Goal: Task Accomplishment & Management: Use online tool/utility

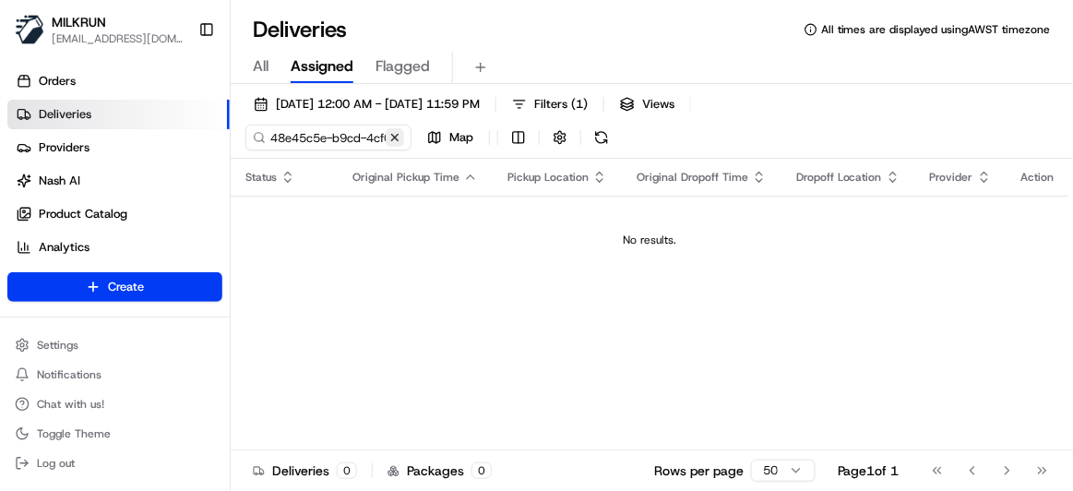
click at [398, 138] on button at bounding box center [395, 137] width 18 height 18
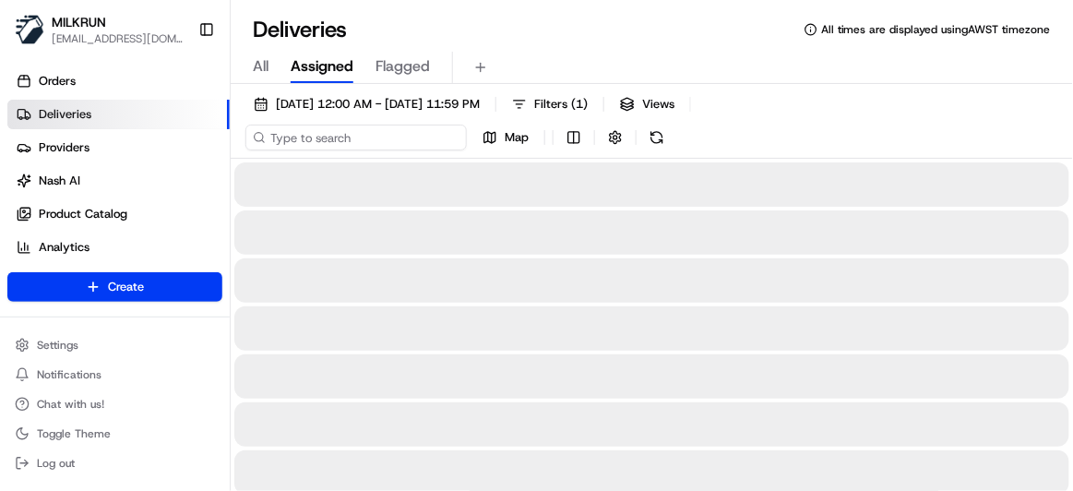
click at [352, 146] on input at bounding box center [357, 138] width 222 height 26
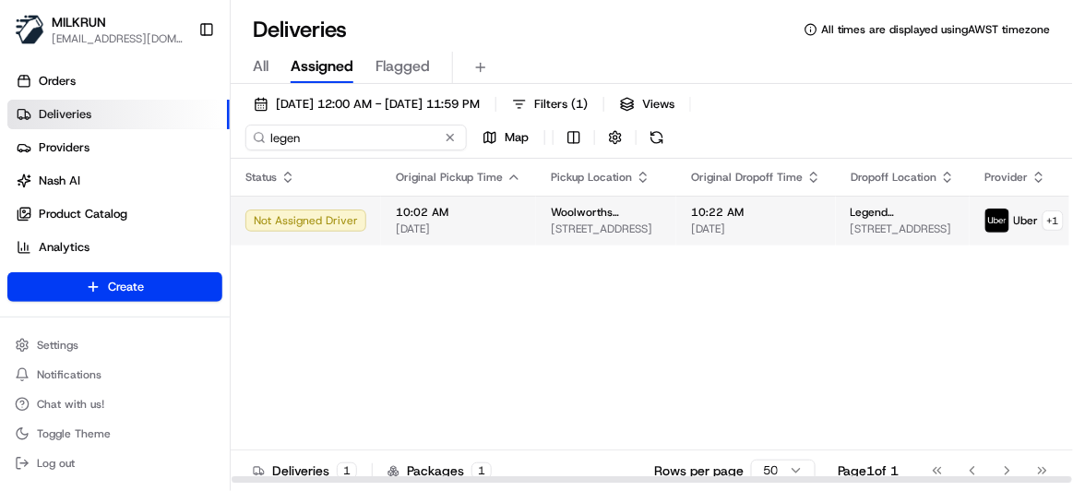
type input "legen"
click at [479, 208] on span "10:02 AM" at bounding box center [459, 212] width 126 height 15
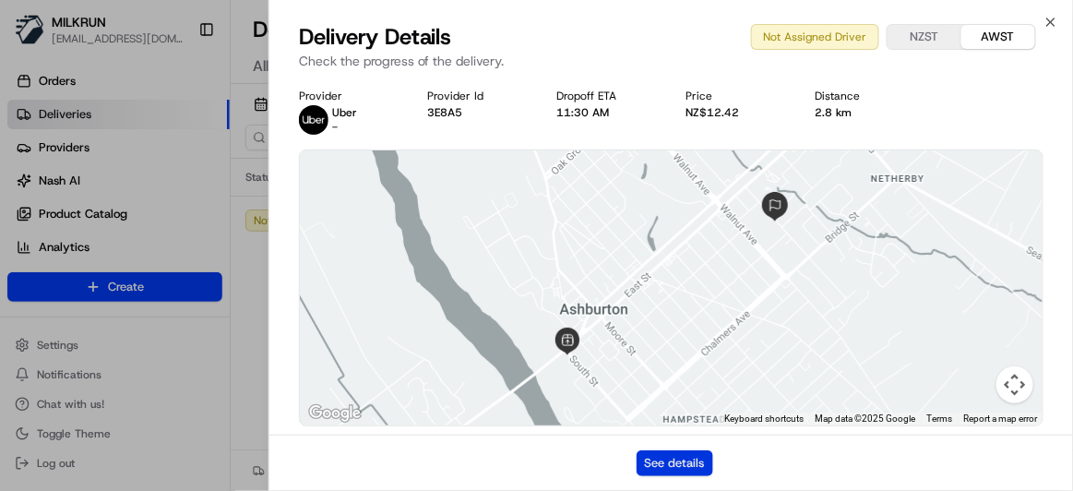
click at [683, 461] on button "See details" at bounding box center [675, 463] width 77 height 26
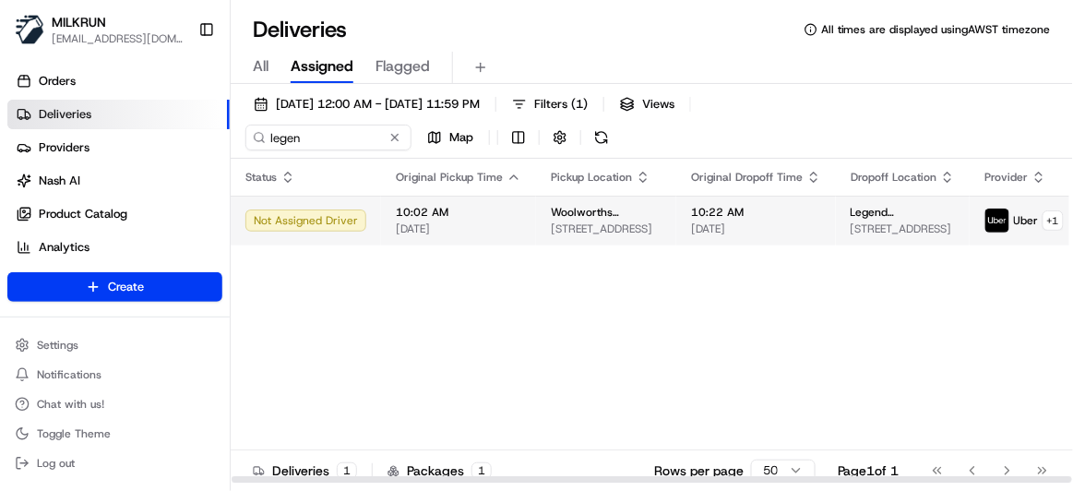
click at [495, 222] on span "[DATE]" at bounding box center [459, 229] width 126 height 15
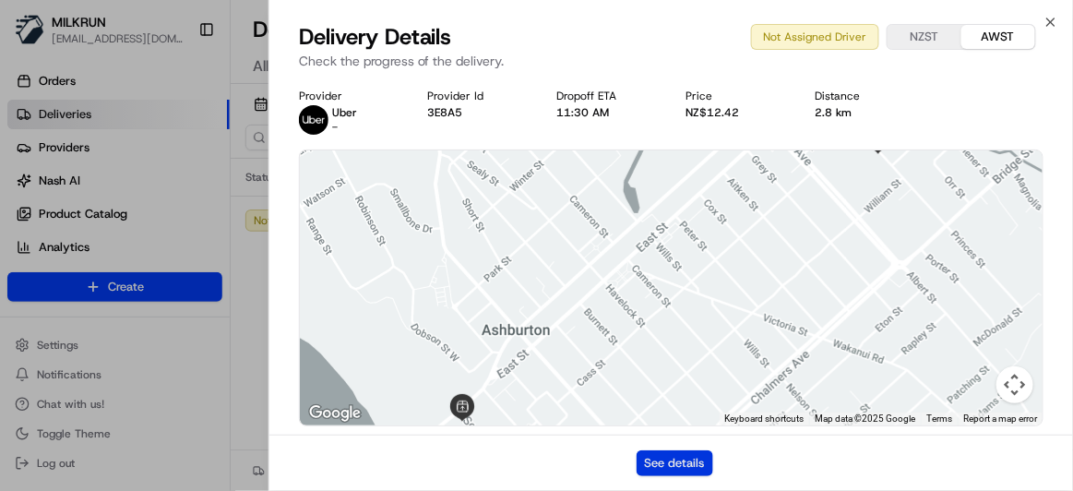
click at [657, 458] on button "See details" at bounding box center [675, 463] width 77 height 26
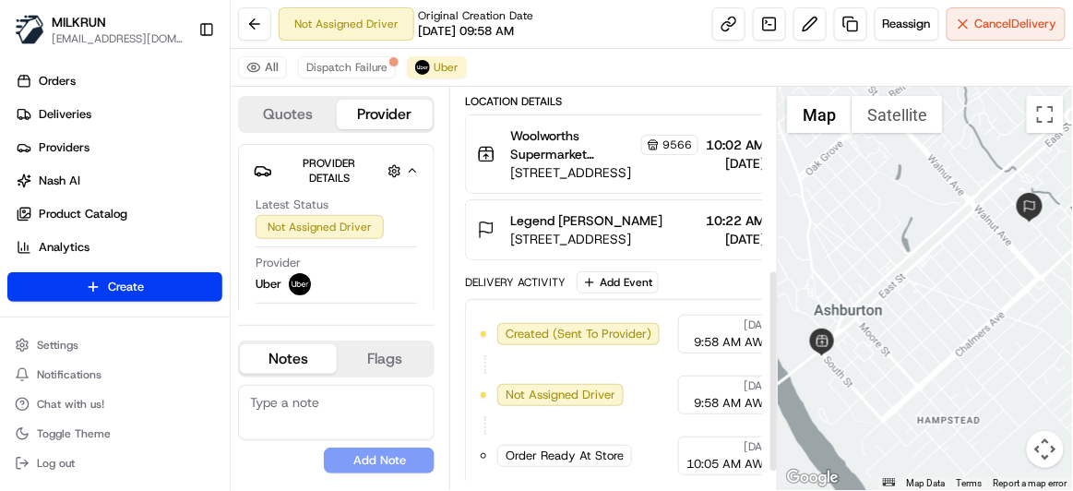
scroll to position [393, 0]
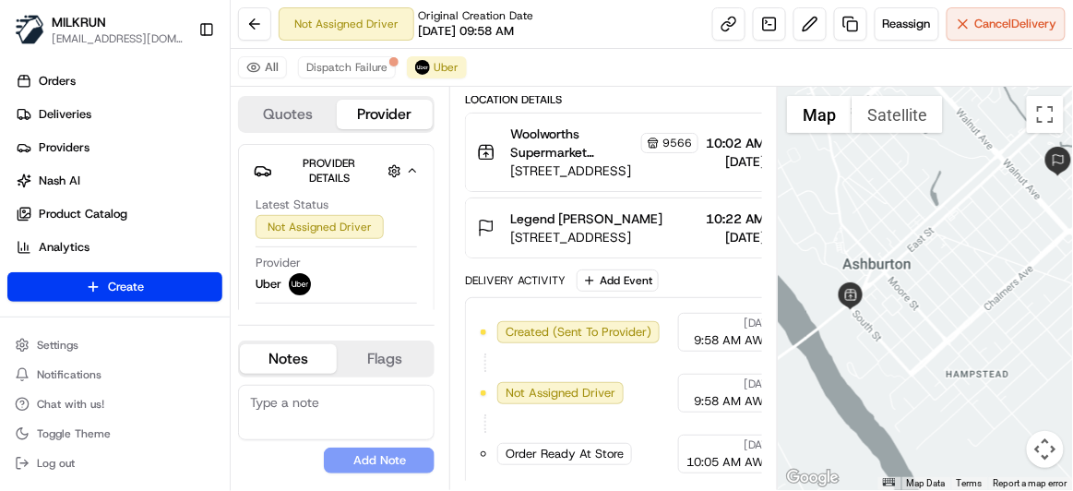
drag, startPoint x: 880, startPoint y: 385, endPoint x: 910, endPoint y: 338, distance: 56.1
click at [910, 338] on div at bounding box center [925, 288] width 295 height 403
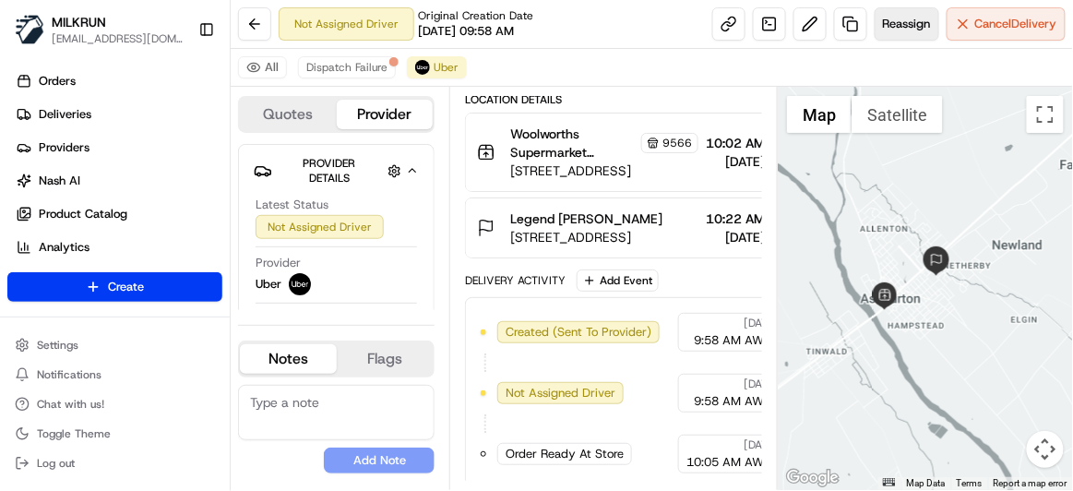
click at [893, 12] on button "Reassign" at bounding box center [907, 23] width 65 height 33
